Goal: Task Accomplishment & Management: Manage account settings

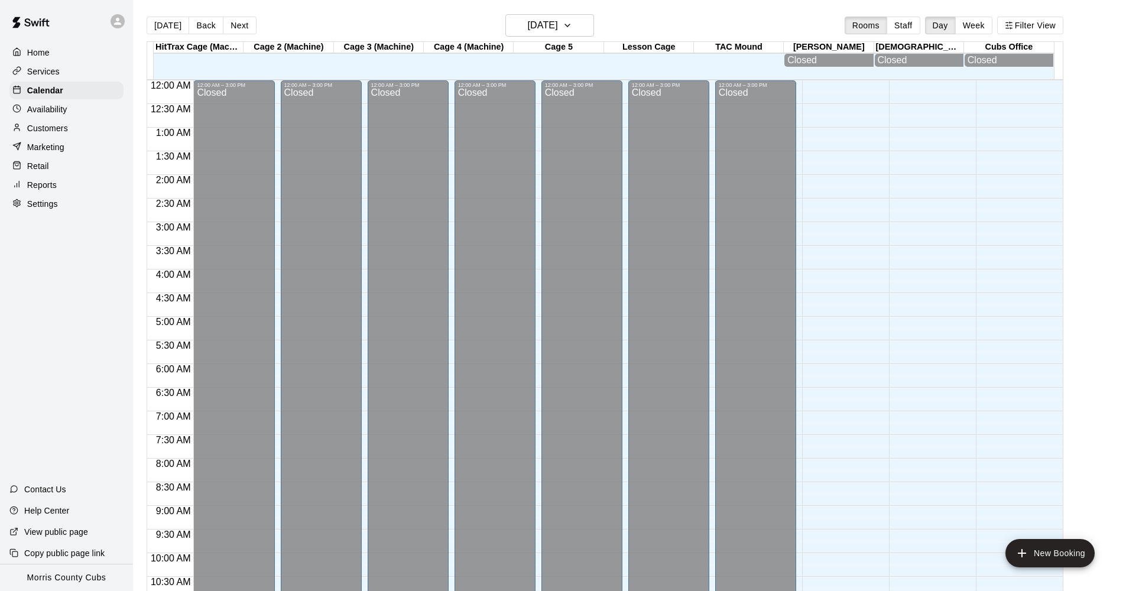
scroll to position [550, 0]
